Goal: Task Accomplishment & Management: Manage account settings

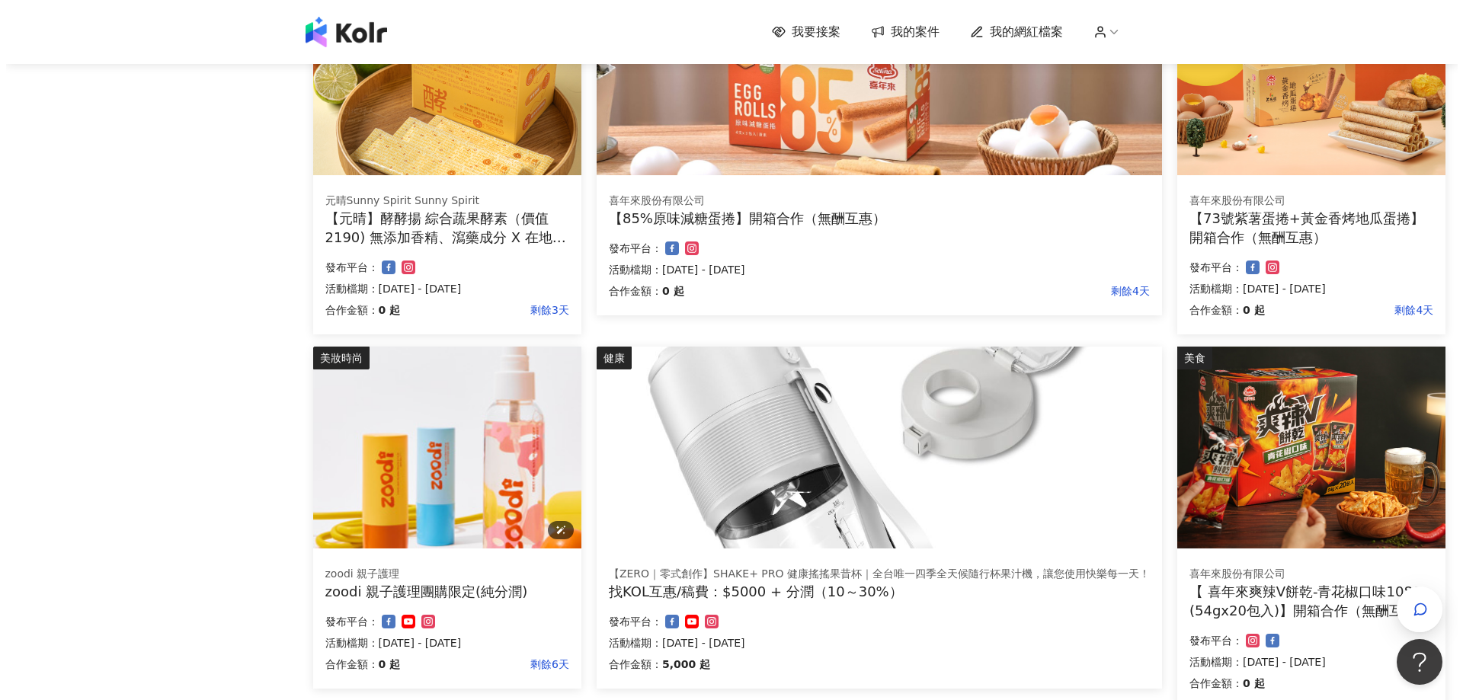
scroll to position [381, 0]
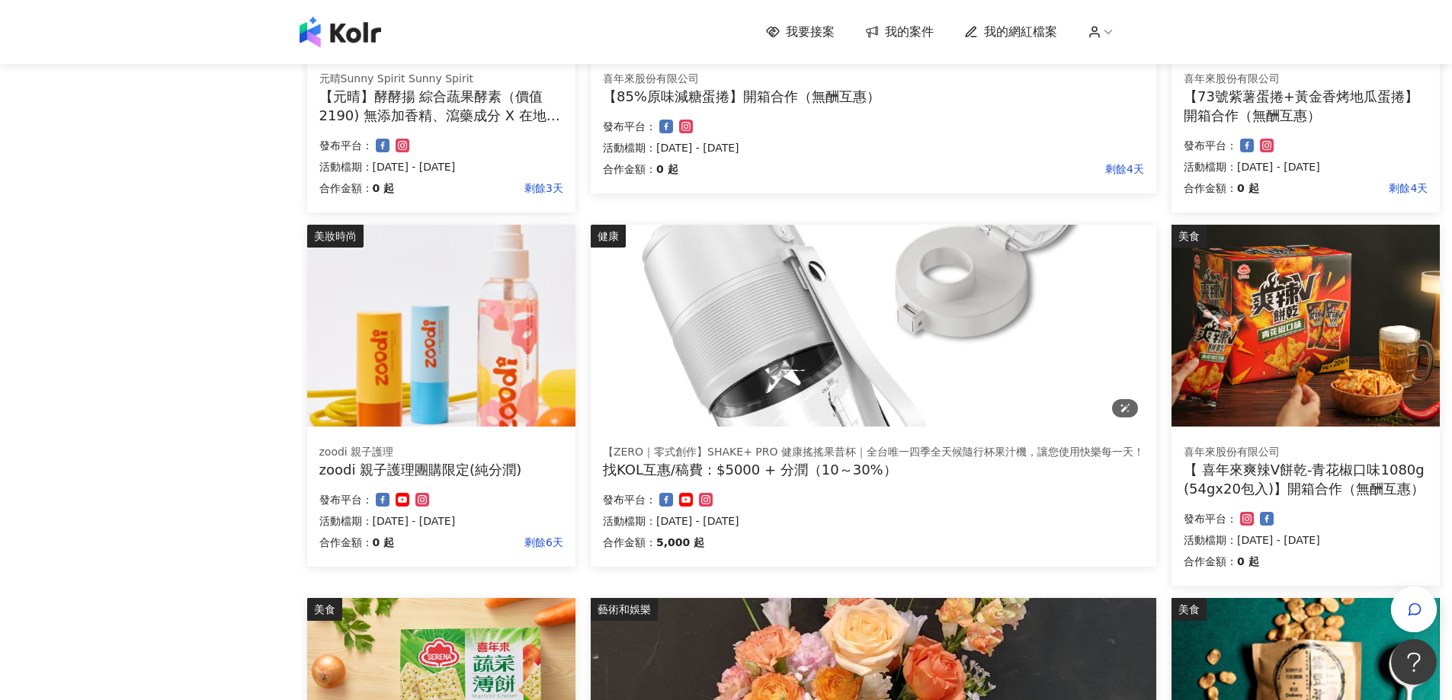
click at [883, 357] on img at bounding box center [874, 326] width 566 height 202
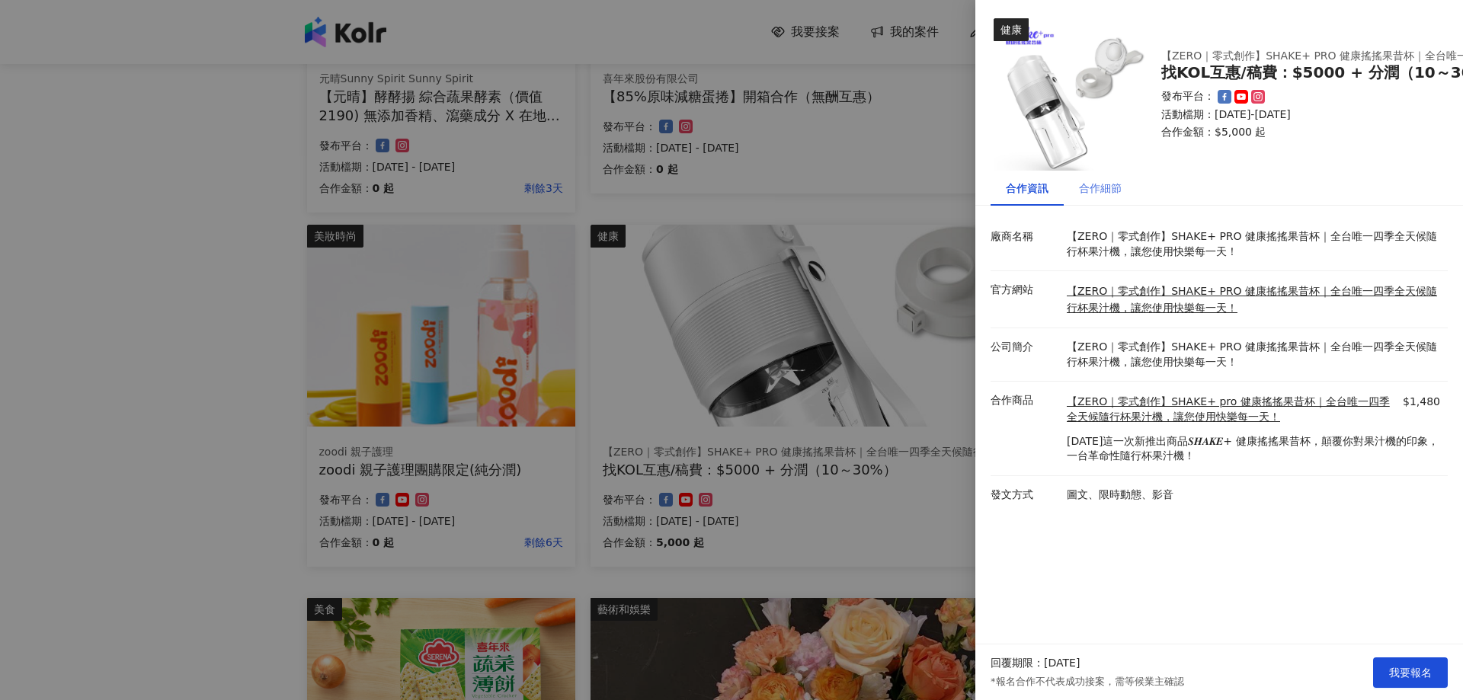
click at [1112, 178] on div "合作細節" at bounding box center [1100, 188] width 73 height 35
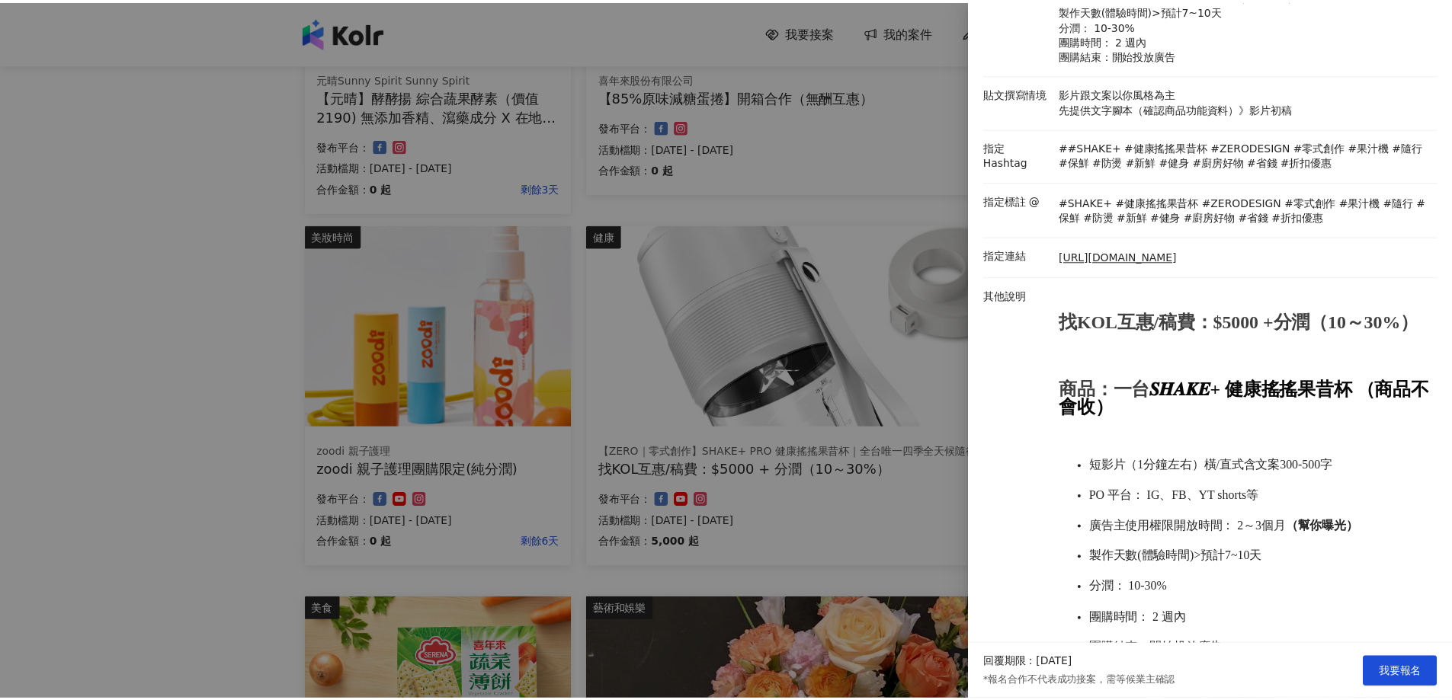
scroll to position [400, 0]
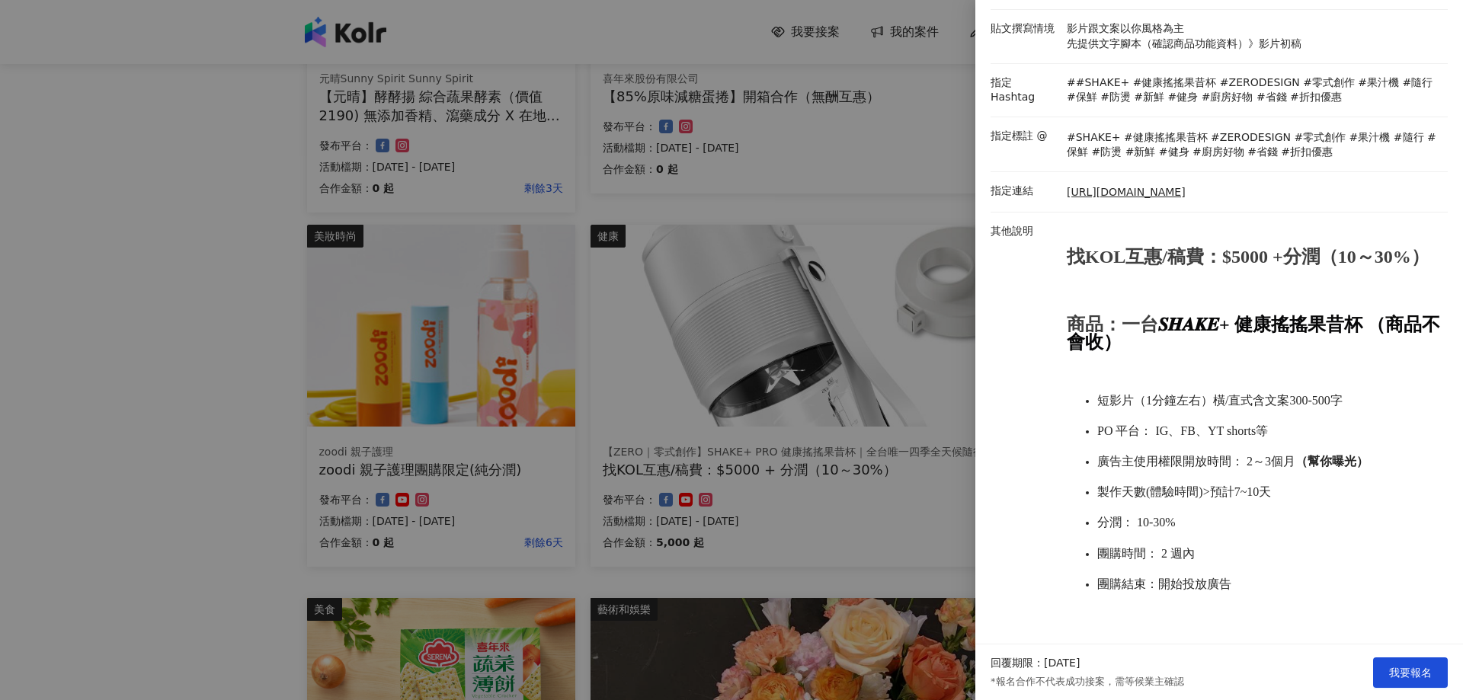
click at [0, 403] on div at bounding box center [731, 350] width 1463 height 700
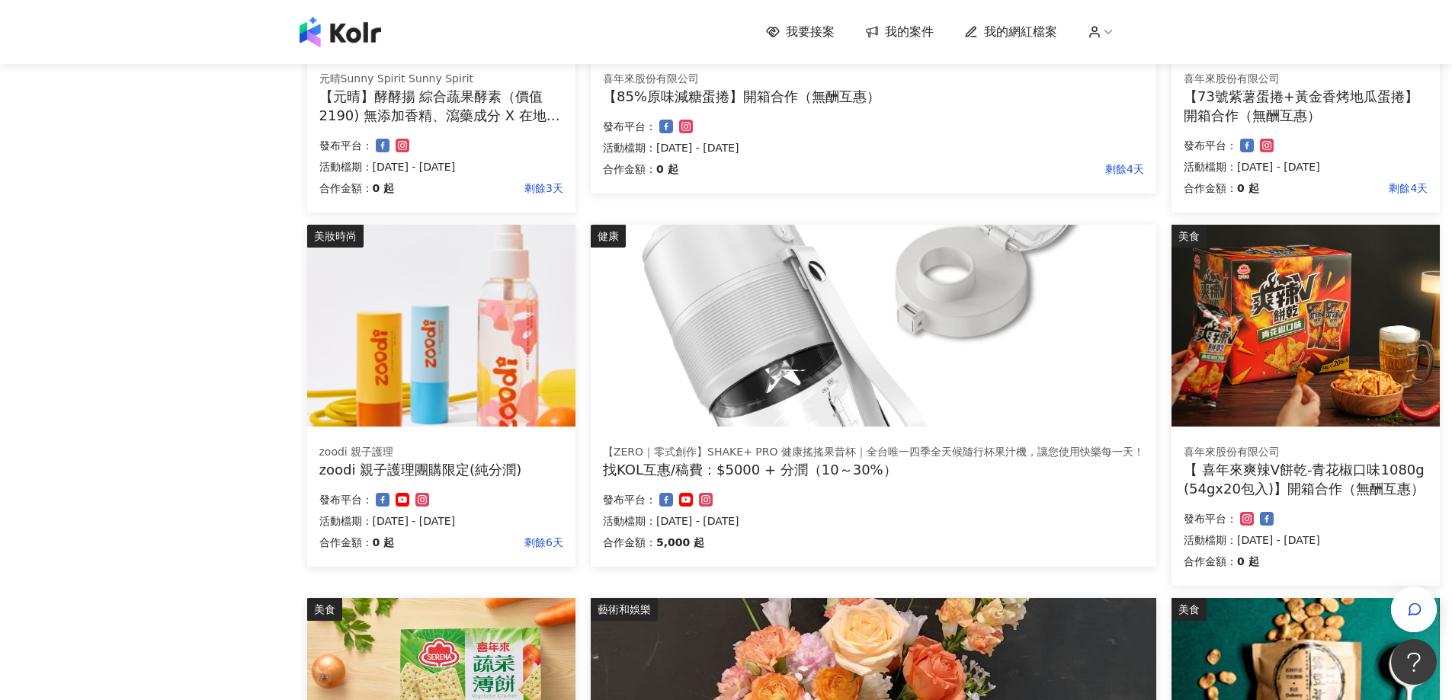
click at [1101, 30] on icon at bounding box center [1095, 32] width 14 height 14
click at [1145, 62] on link "帳戶設定" at bounding box center [1144, 60] width 43 height 12
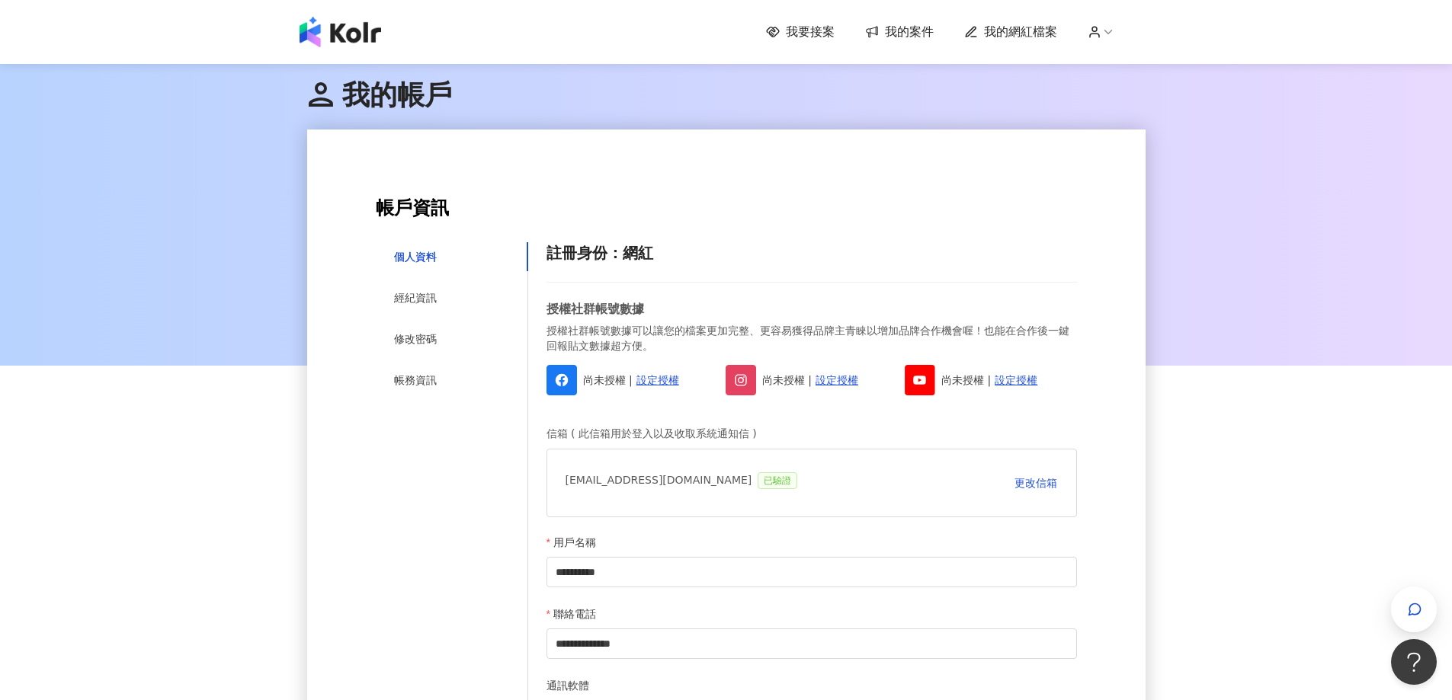
click at [905, 33] on span "我的案件" at bounding box center [909, 32] width 49 height 17
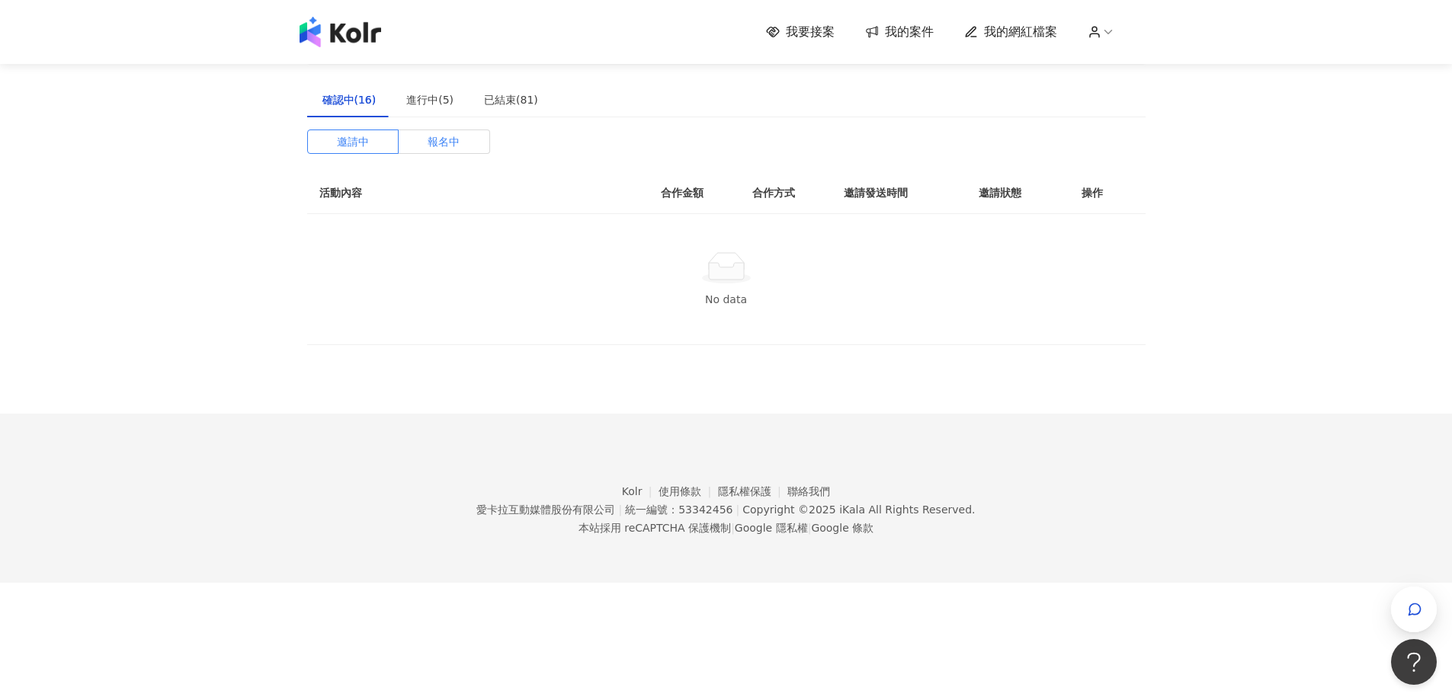
click at [421, 133] on label "報名中" at bounding box center [444, 142] width 91 height 24
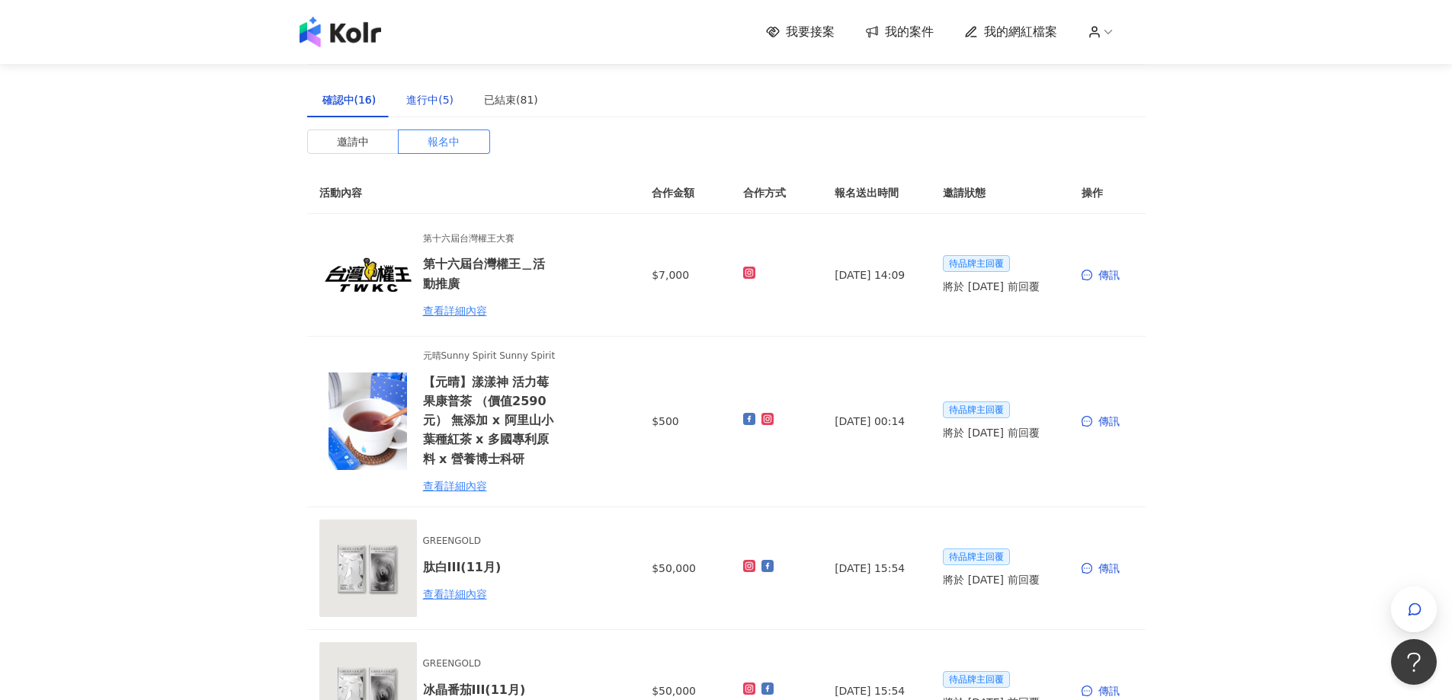
click at [437, 100] on div "進行中(5)" at bounding box center [429, 99] width 47 height 17
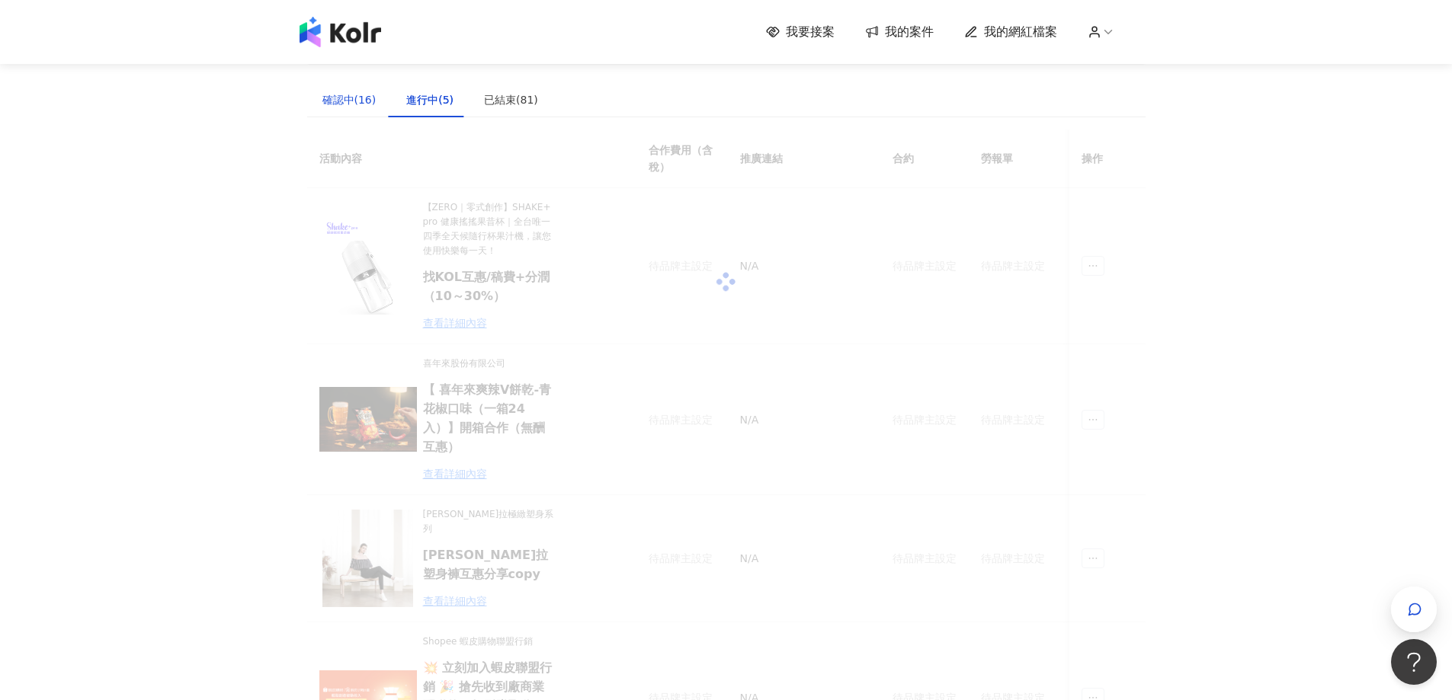
click at [363, 100] on div "確認中(16)" at bounding box center [349, 99] width 54 height 17
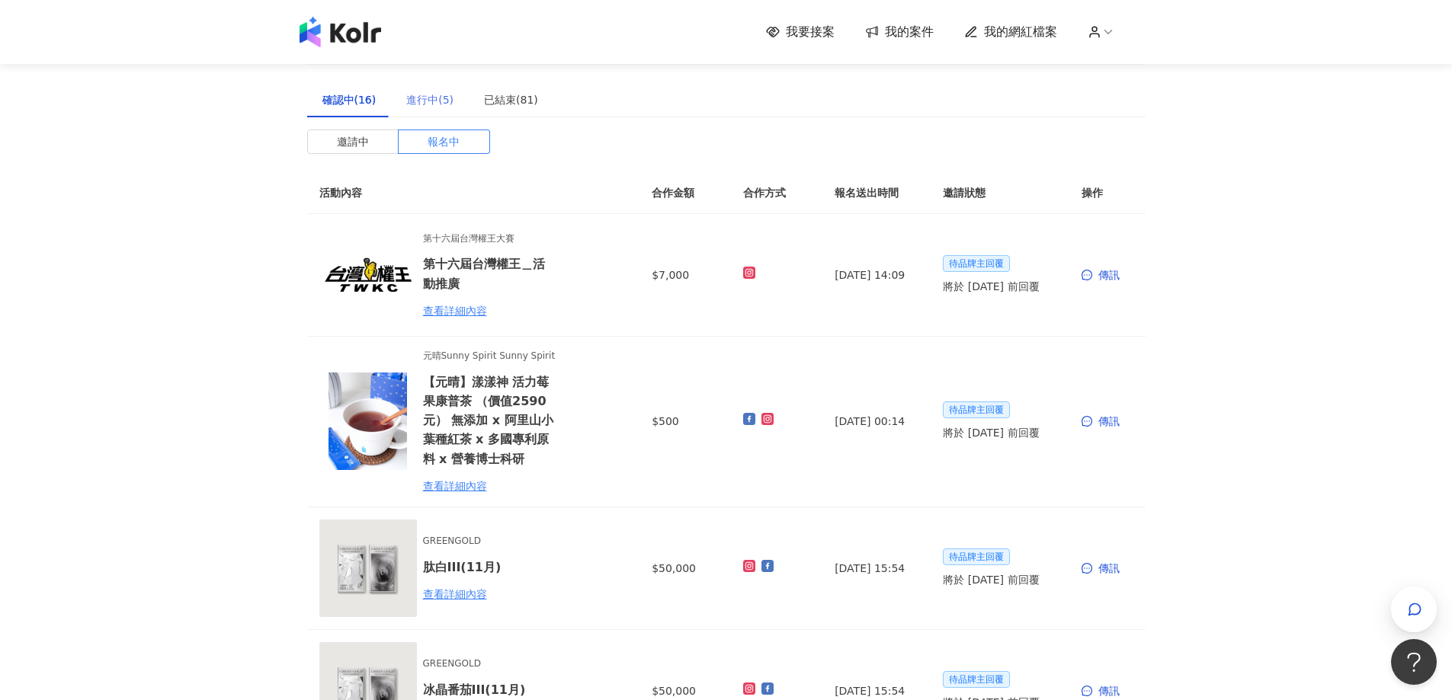
click at [408, 83] on div "進行中(5)" at bounding box center [430, 99] width 78 height 35
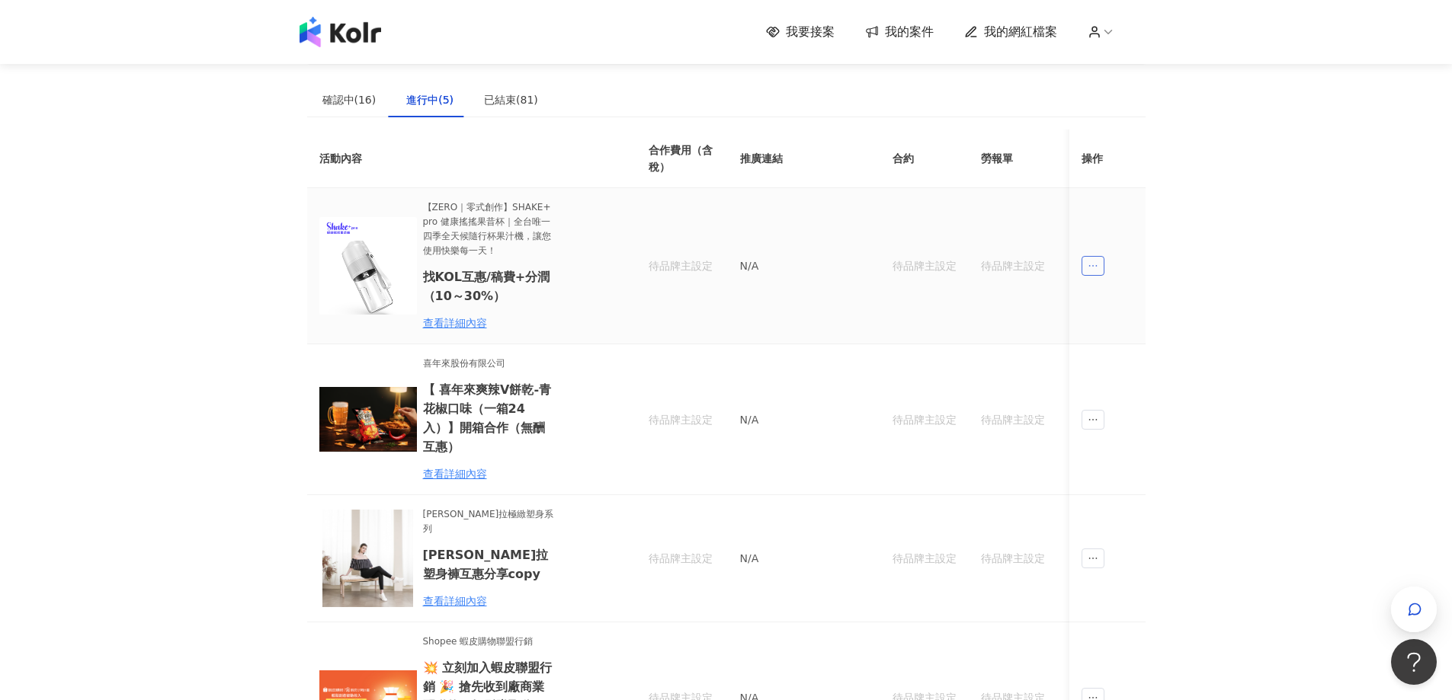
click at [1099, 267] on span "ellipsis" at bounding box center [1092, 266] width 23 height 20
click at [1113, 333] on div "傳訊" at bounding box center [1120, 334] width 53 height 17
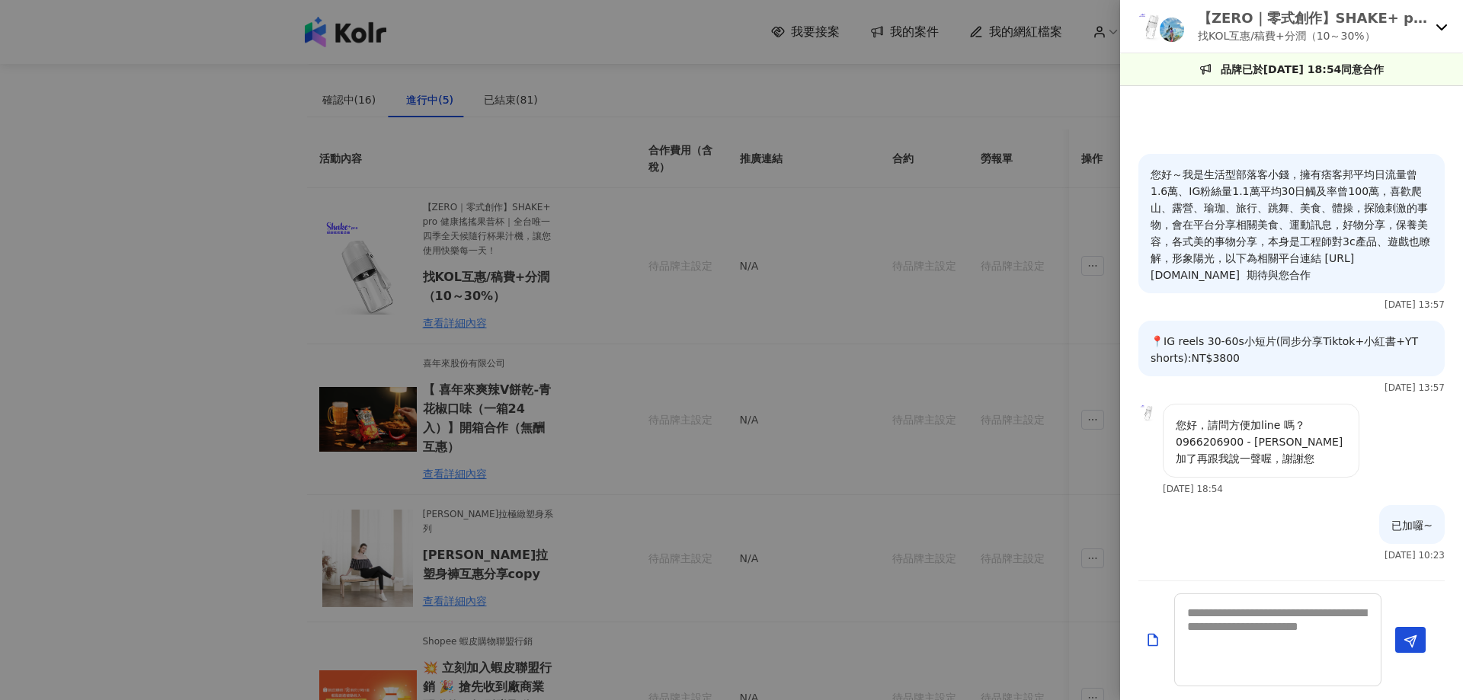
click at [312, 98] on div at bounding box center [731, 350] width 1463 height 700
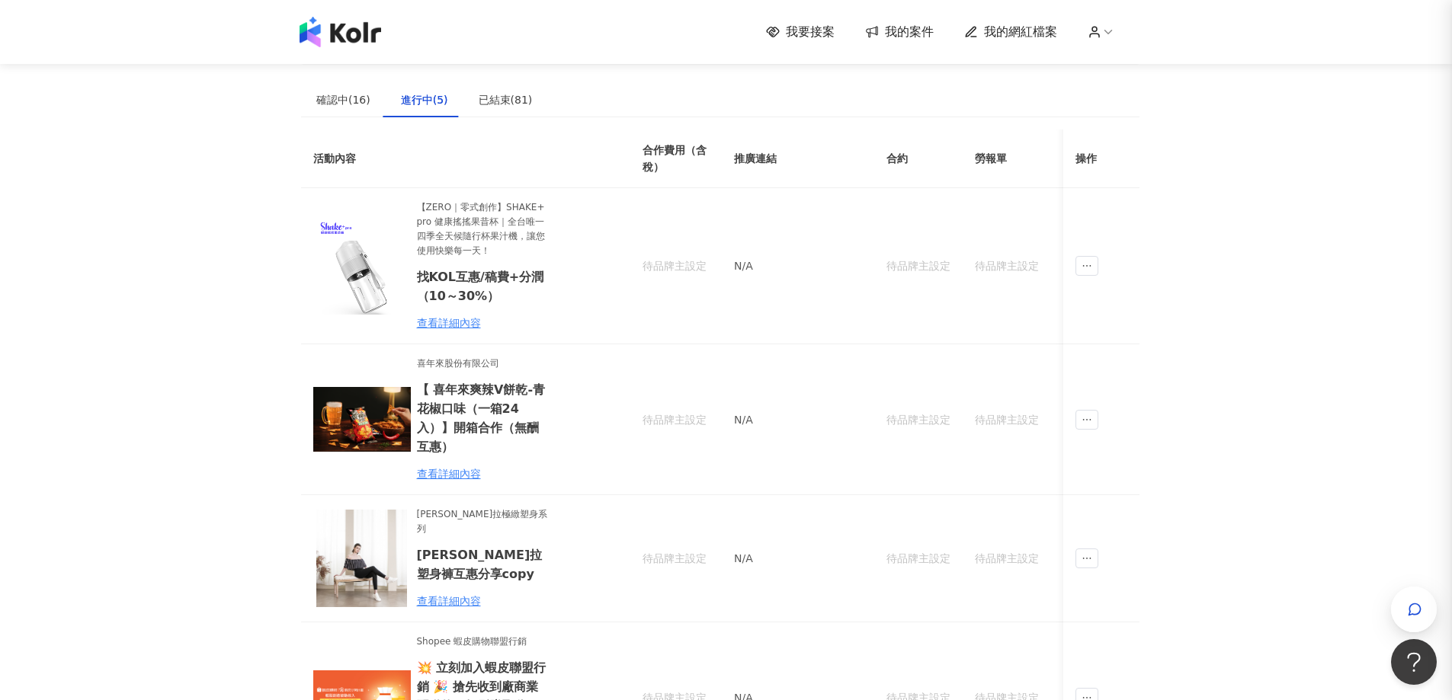
click at [329, 53] on div "我要接案 我的案件 我的網紅檔案" at bounding box center [726, 32] width 1452 height 64
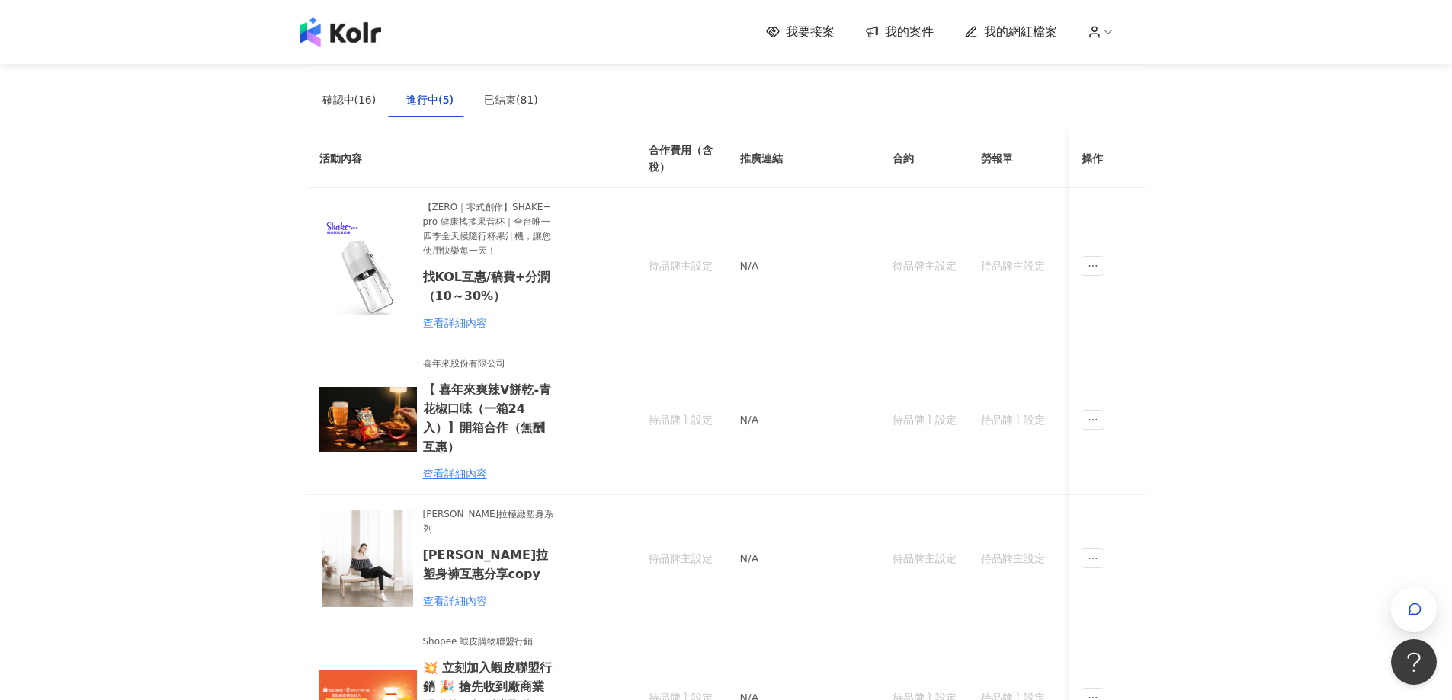
click at [330, 46] on img at bounding box center [341, 32] width 82 height 30
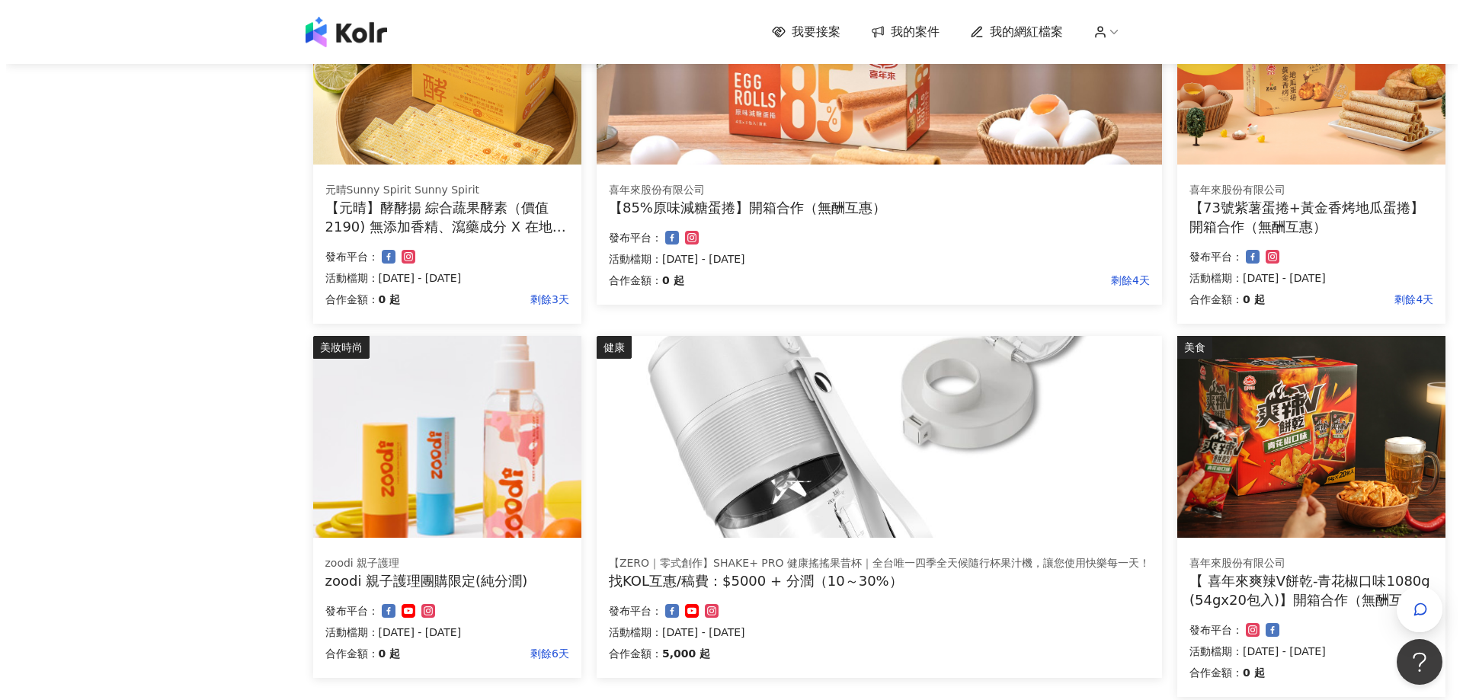
scroll to position [305, 0]
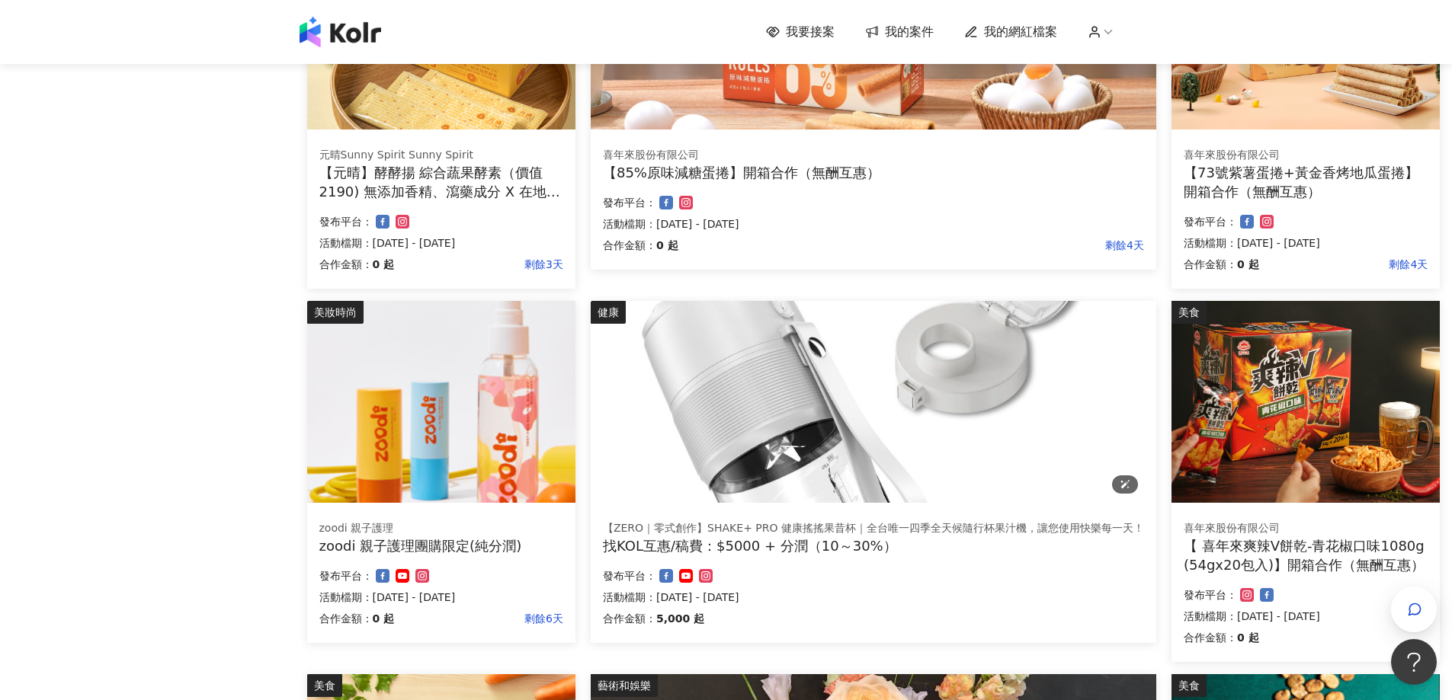
click at [766, 453] on img at bounding box center [874, 402] width 566 height 202
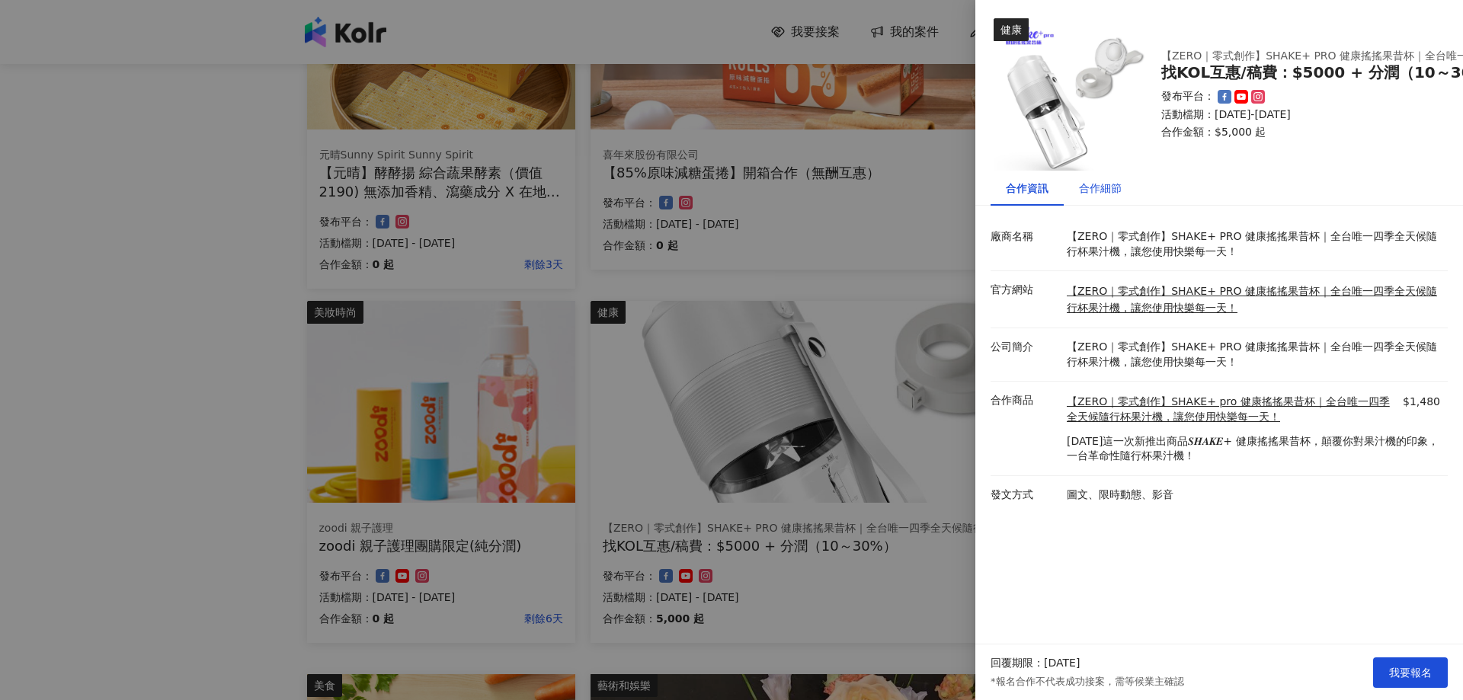
click at [1108, 196] on div "合作細節" at bounding box center [1100, 188] width 43 height 17
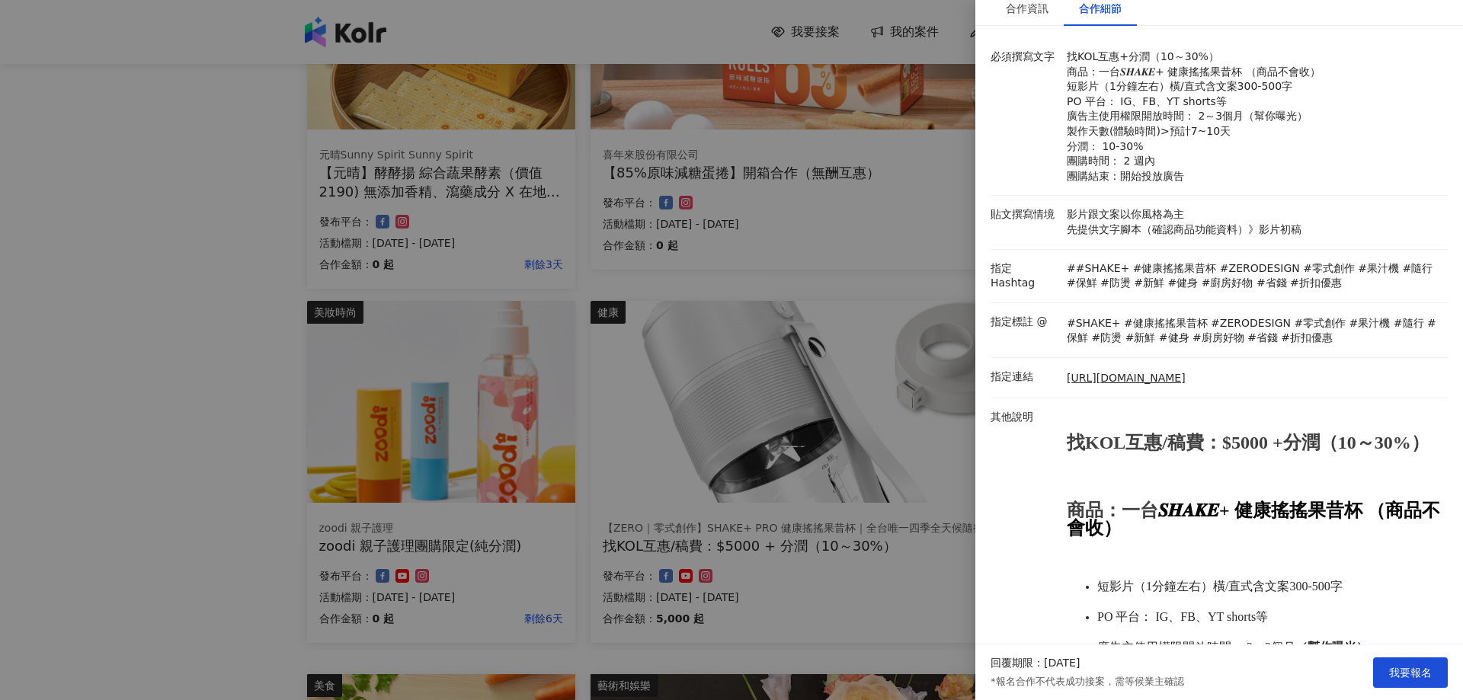
scroll to position [171, 0]
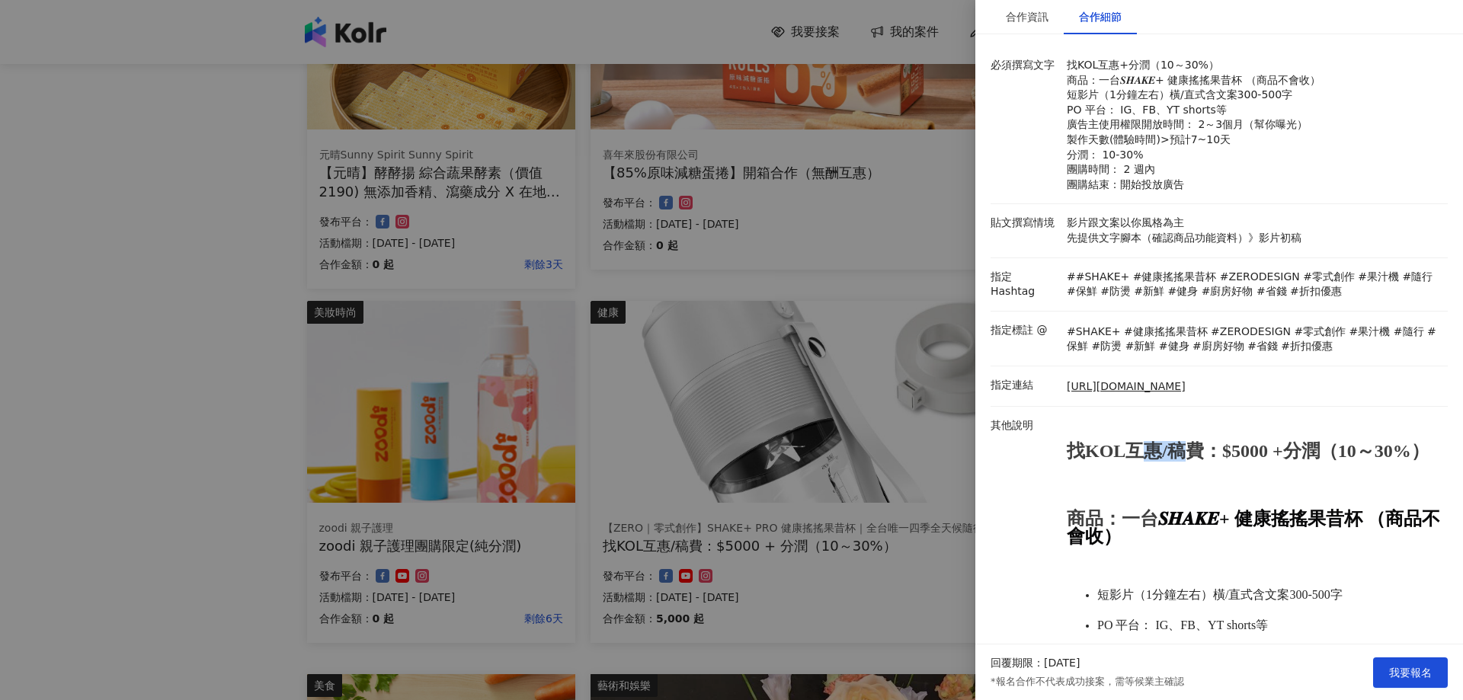
drag, startPoint x: 1133, startPoint y: 458, endPoint x: 1211, endPoint y: 453, distance: 77.9
click at [1207, 453] on strong "找KOL互惠/稿費：$5000 +分潤（10～30%）" at bounding box center [1248, 451] width 363 height 20
click at [1240, 457] on strong "找KOL互惠/稿費：$5000 +分潤（10～30%）" at bounding box center [1248, 451] width 363 height 20
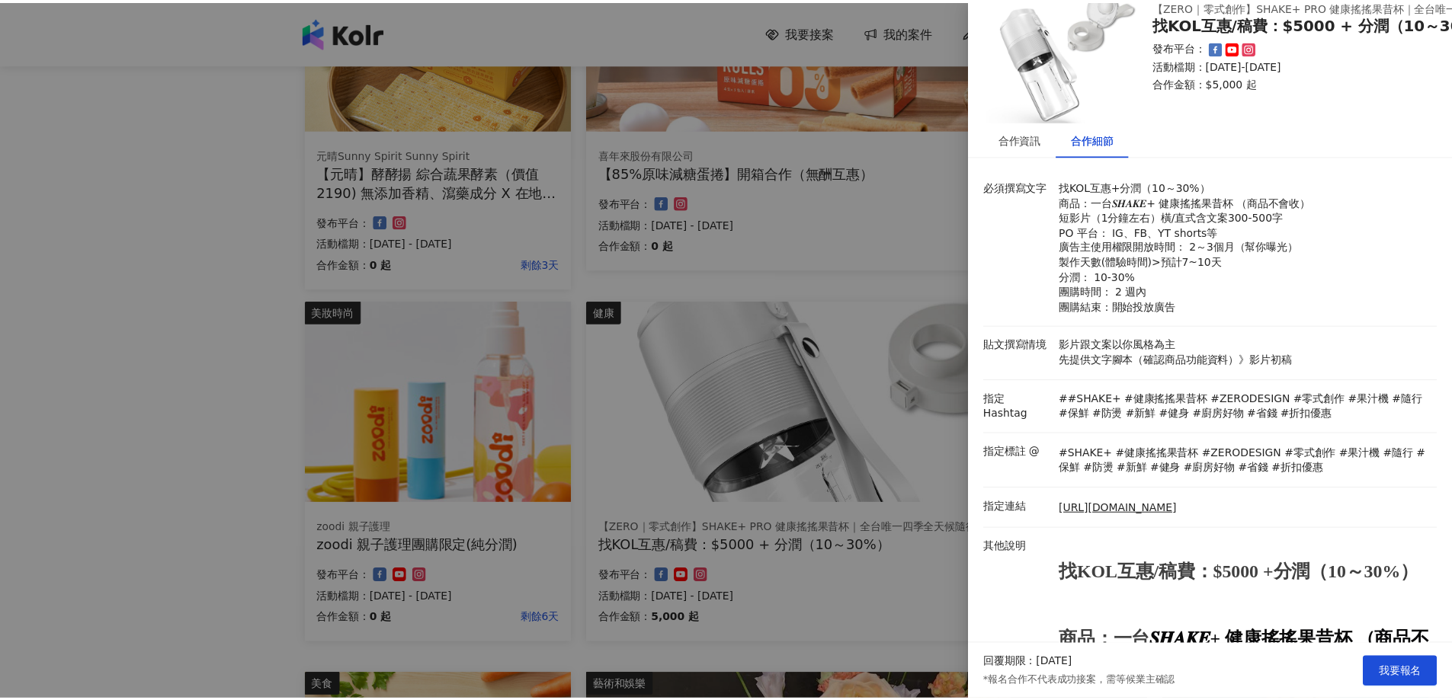
scroll to position [76, 0]
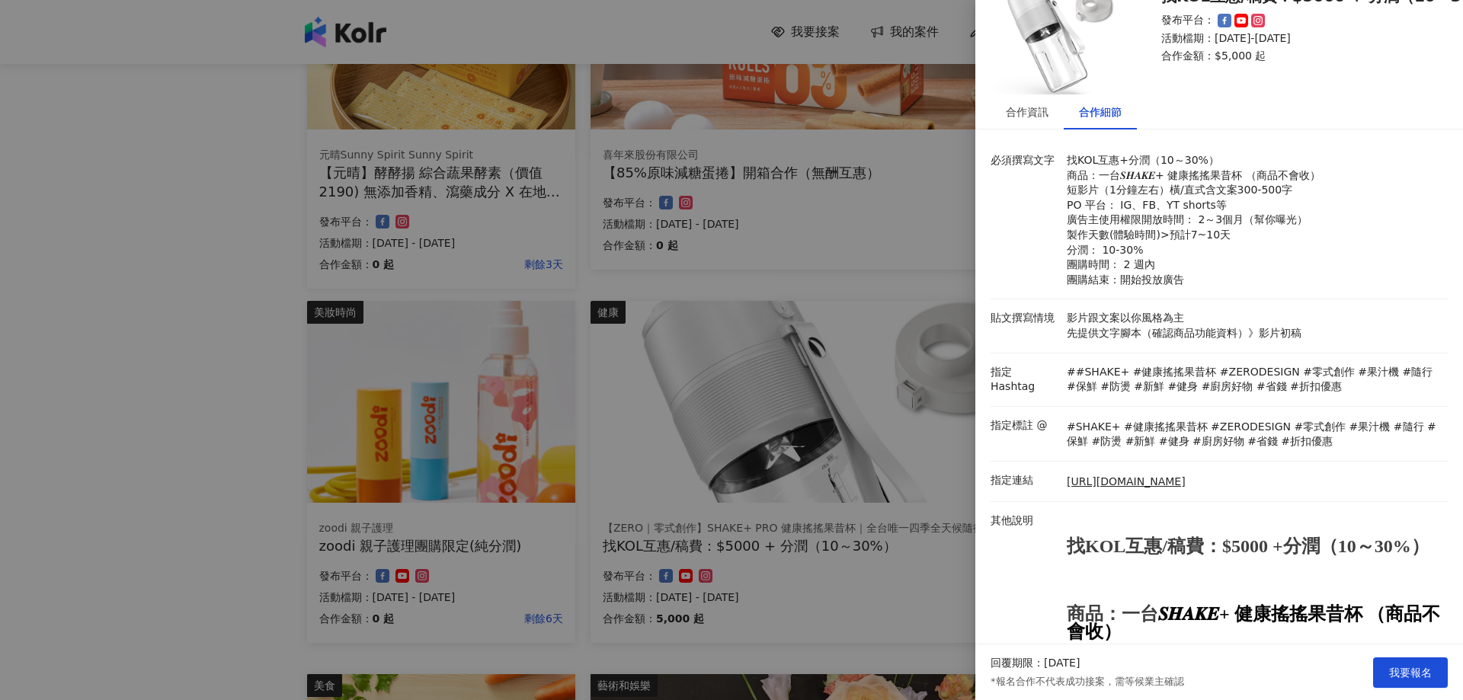
click at [801, 192] on div at bounding box center [731, 350] width 1463 height 700
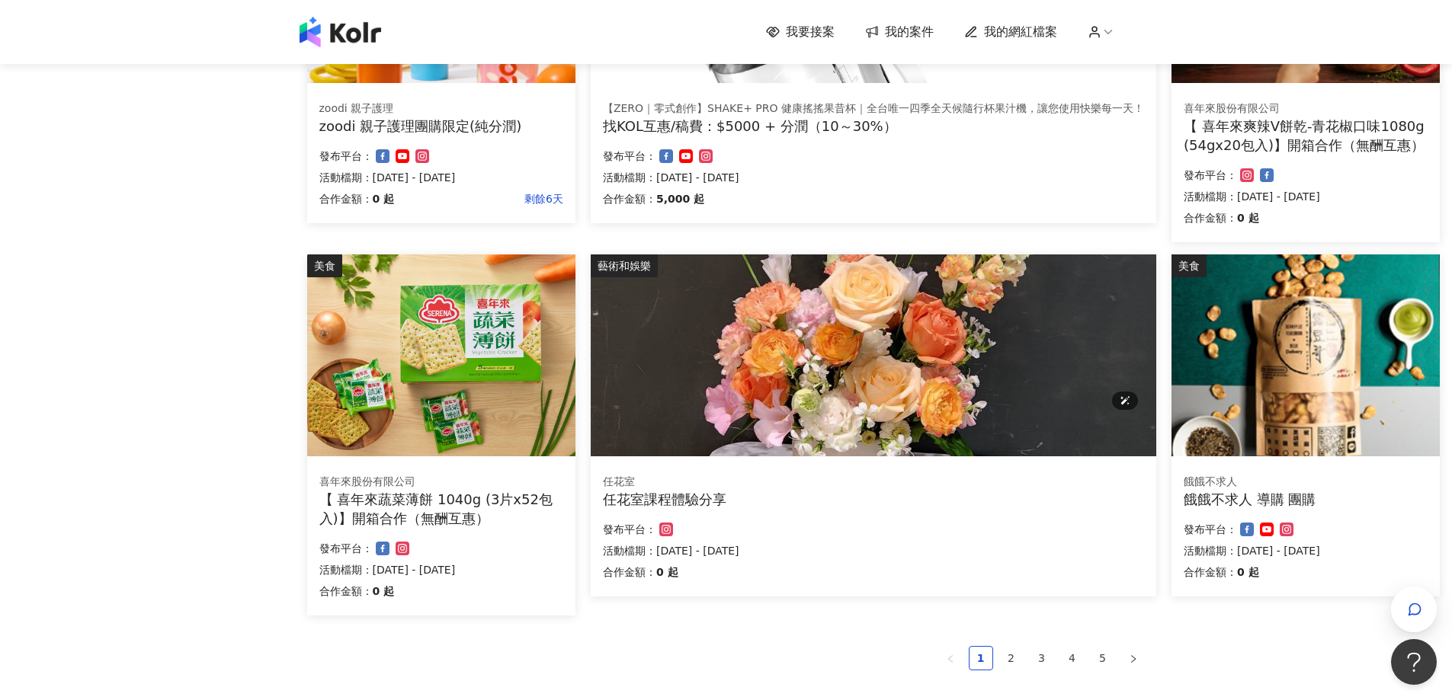
scroll to position [762, 0]
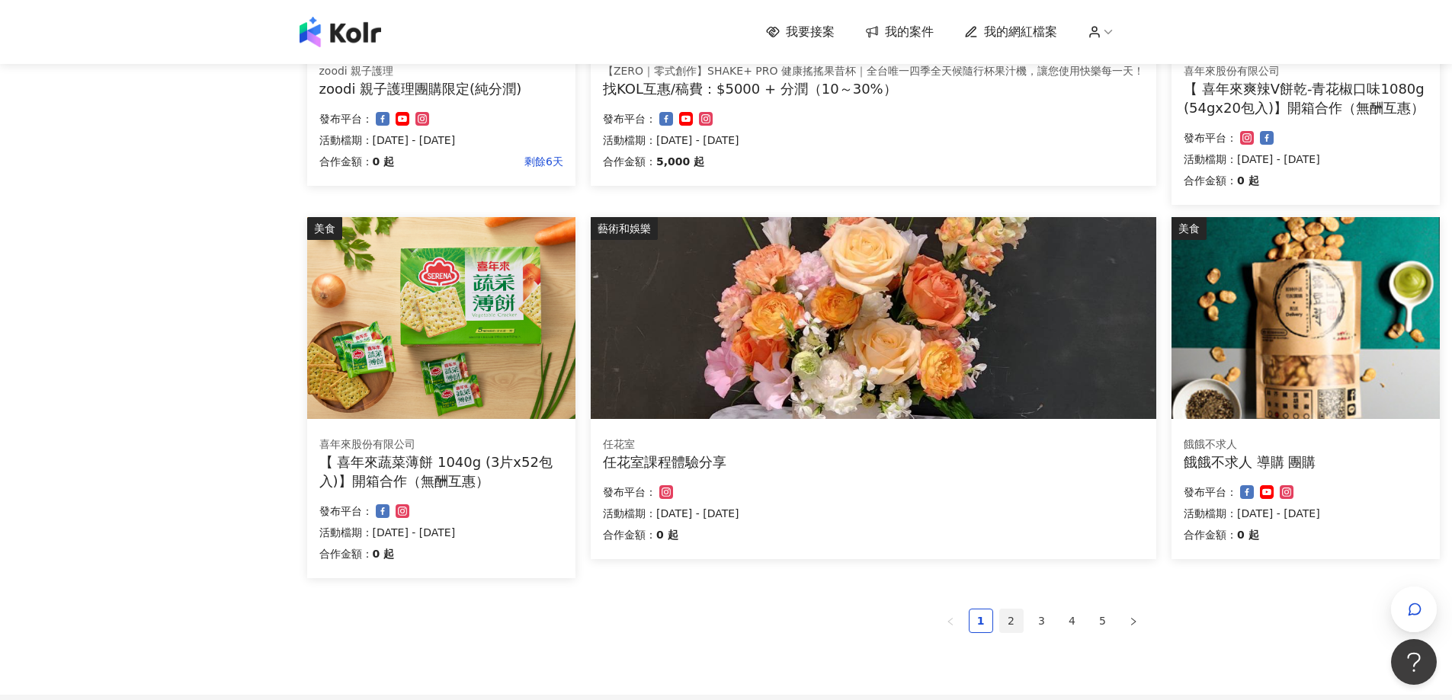
click at [1017, 616] on link "2" at bounding box center [1011, 621] width 23 height 23
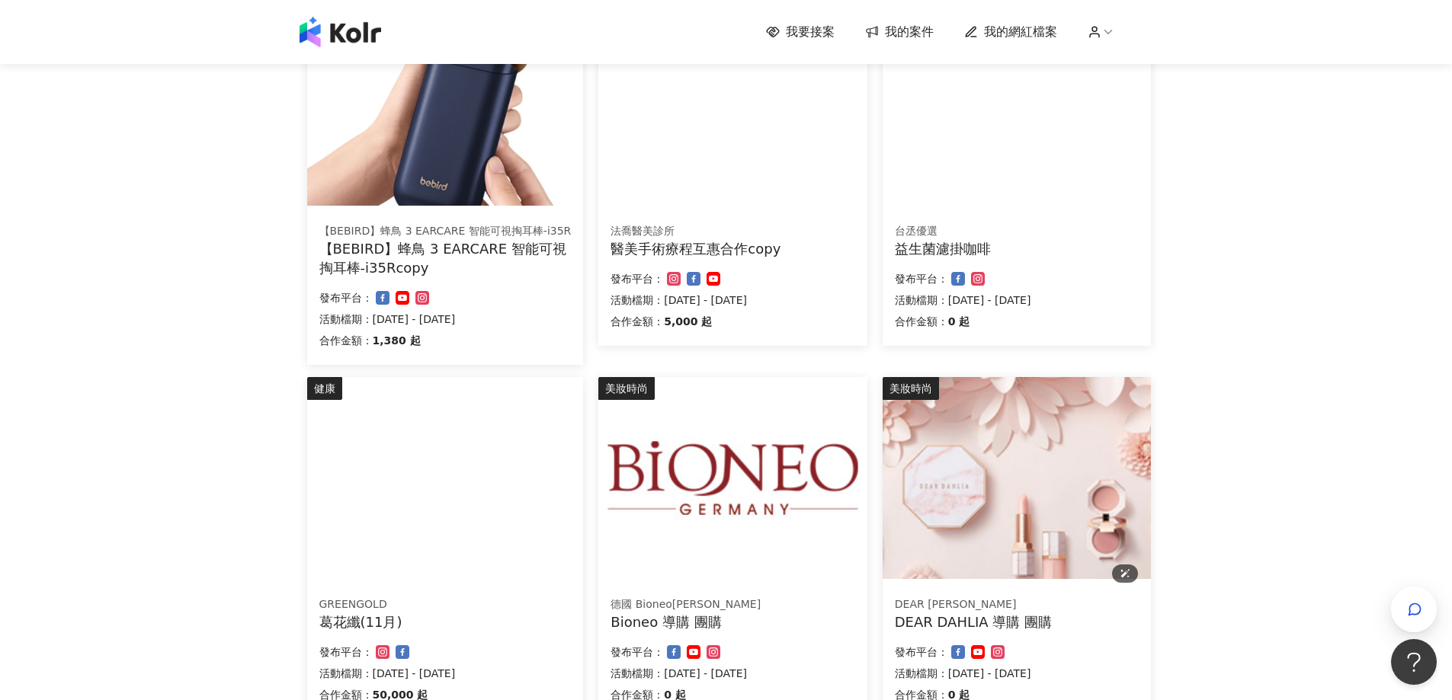
scroll to position [0, 0]
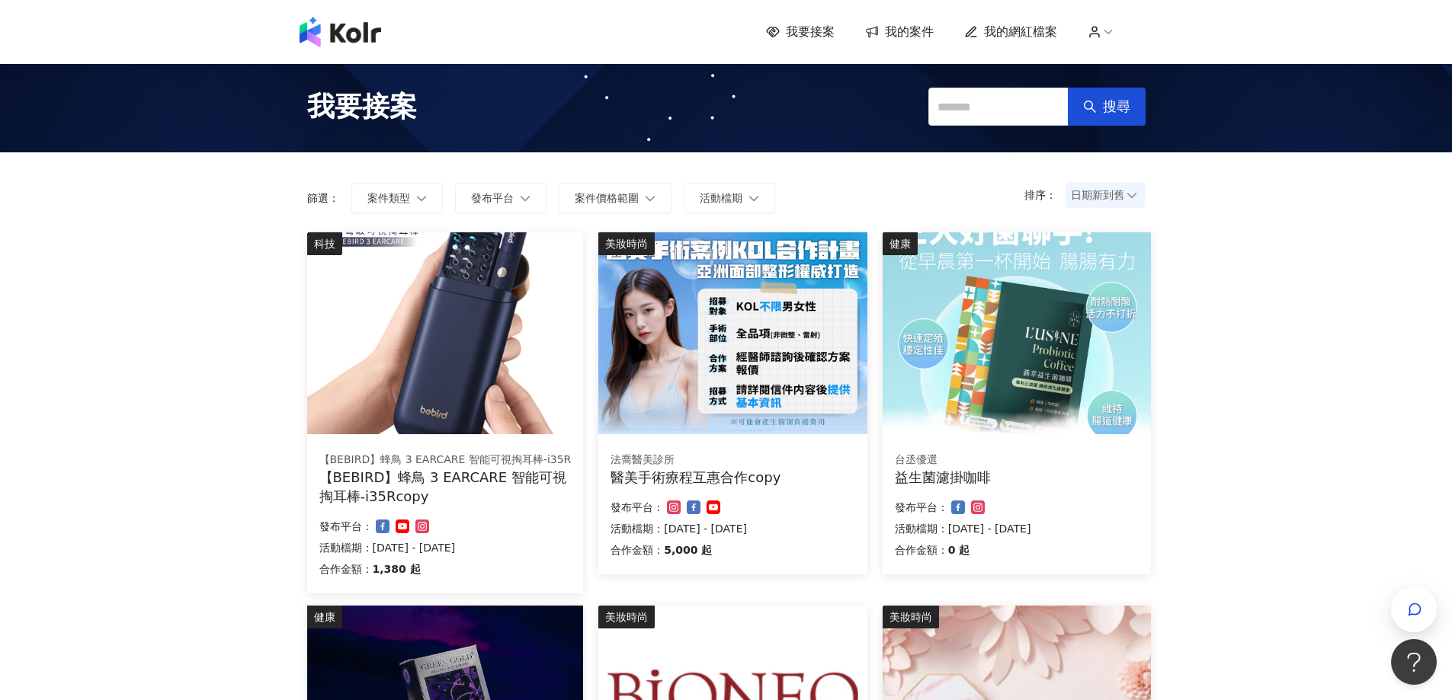
click at [358, 107] on span "我要接案" at bounding box center [362, 107] width 110 height 38
click at [333, 43] on img at bounding box center [341, 32] width 82 height 30
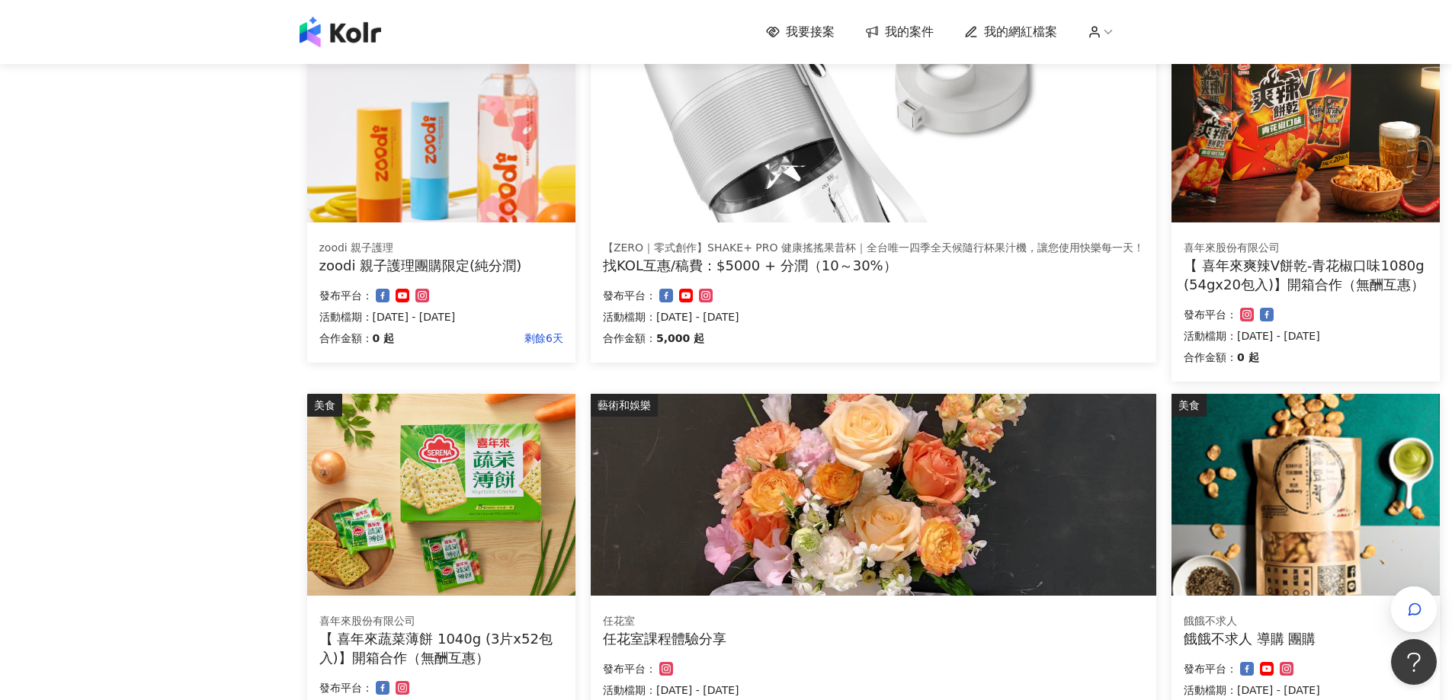
scroll to position [686, 0]
